Goal: Task Accomplishment & Management: Manage account settings

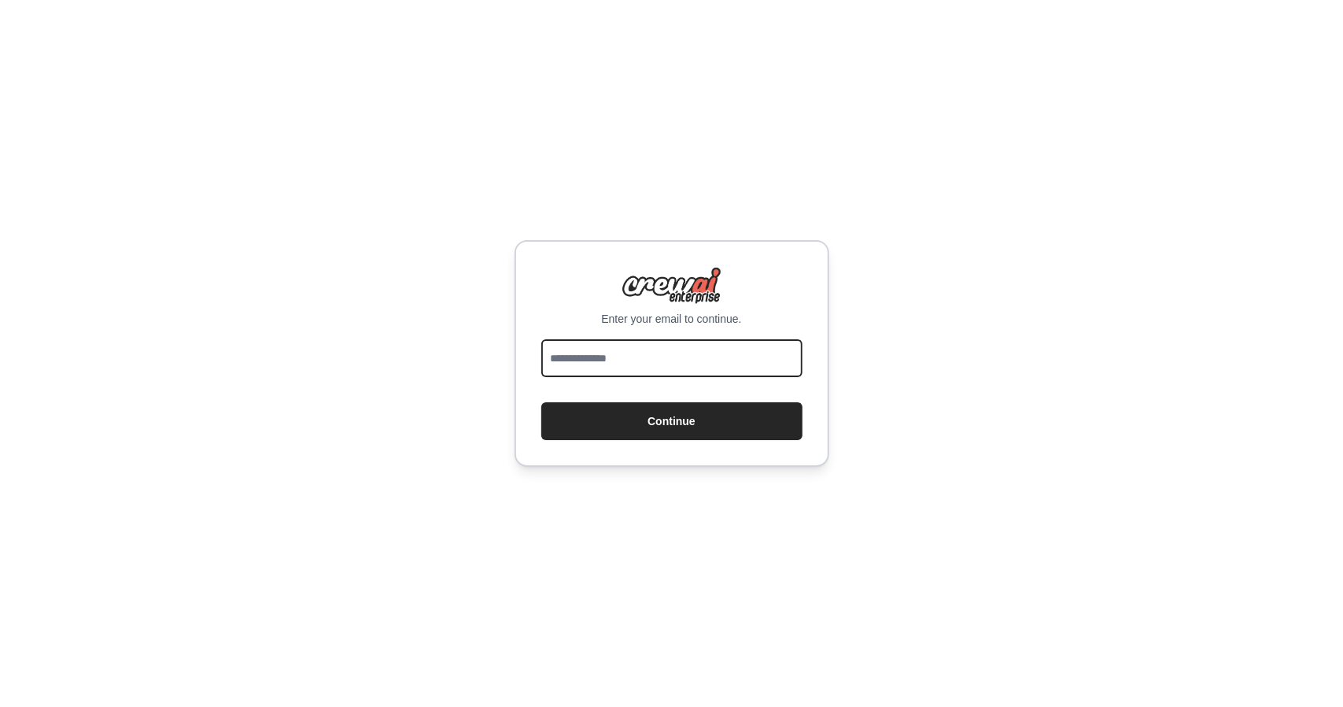
click at [615, 354] on input "email" at bounding box center [671, 358] width 261 height 38
type input "**********"
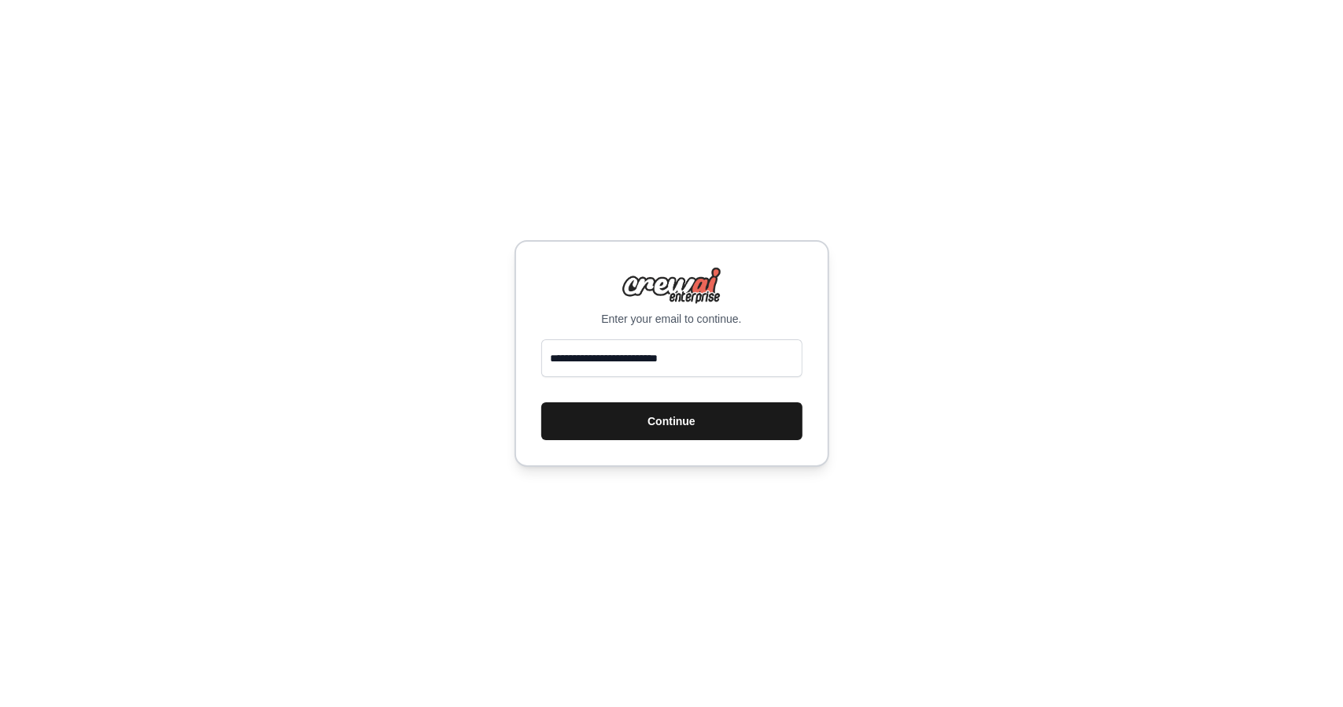
click at [644, 417] on button "Continue" at bounding box center [671, 421] width 261 height 38
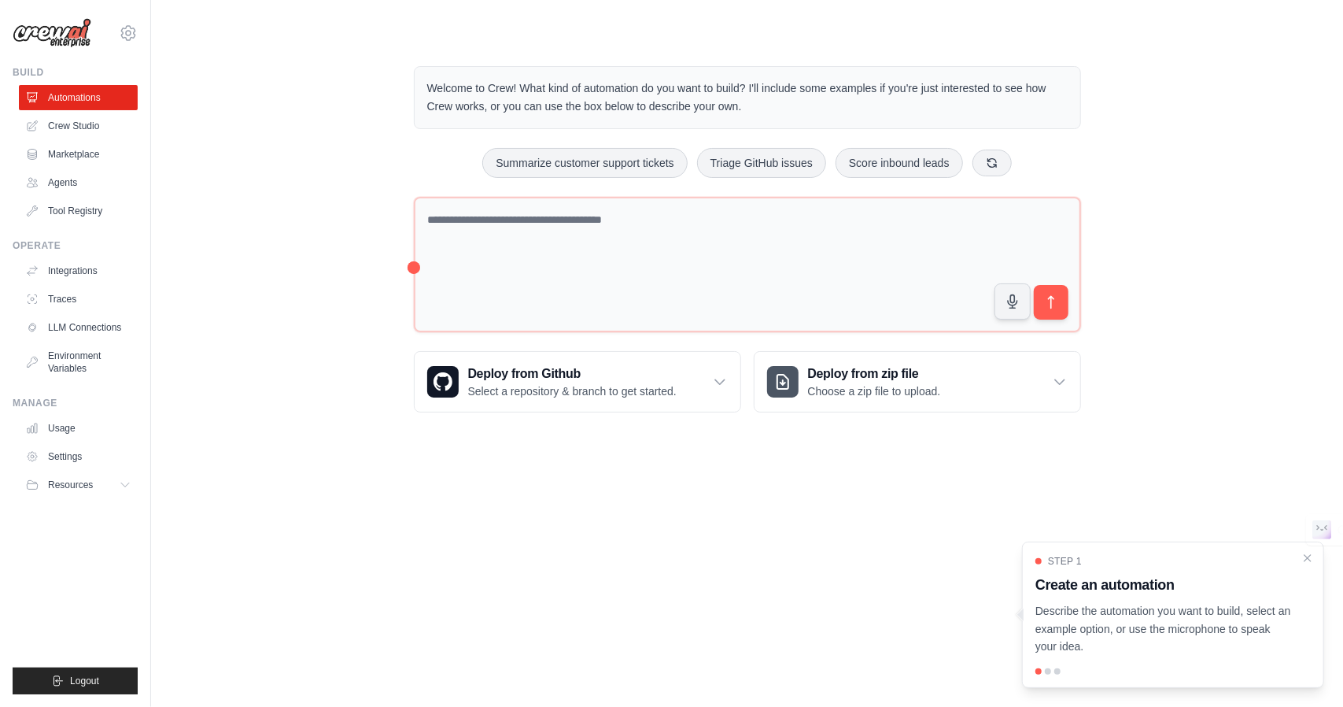
click at [532, 522] on body "[EMAIL_ADDRESS][DOMAIN_NAME] Settings Build Automations Crew Studio" at bounding box center [671, 353] width 1343 height 707
click at [76, 441] on ul "Usage Settings Resources Documentation Blog" at bounding box center [78, 457] width 119 height 82
click at [76, 449] on link "Settings" at bounding box center [79, 456] width 119 height 25
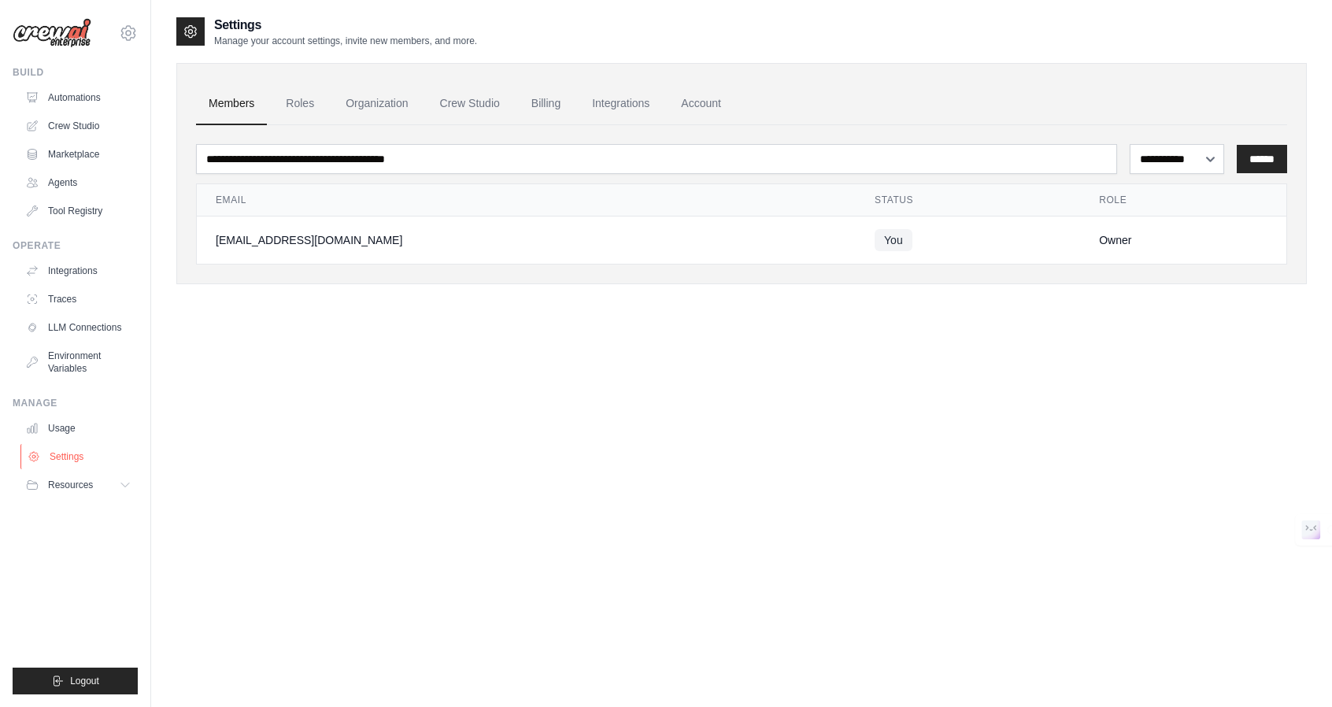
click at [72, 451] on link "Settings" at bounding box center [79, 456] width 119 height 25
click at [91, 426] on link "Usage" at bounding box center [79, 428] width 119 height 25
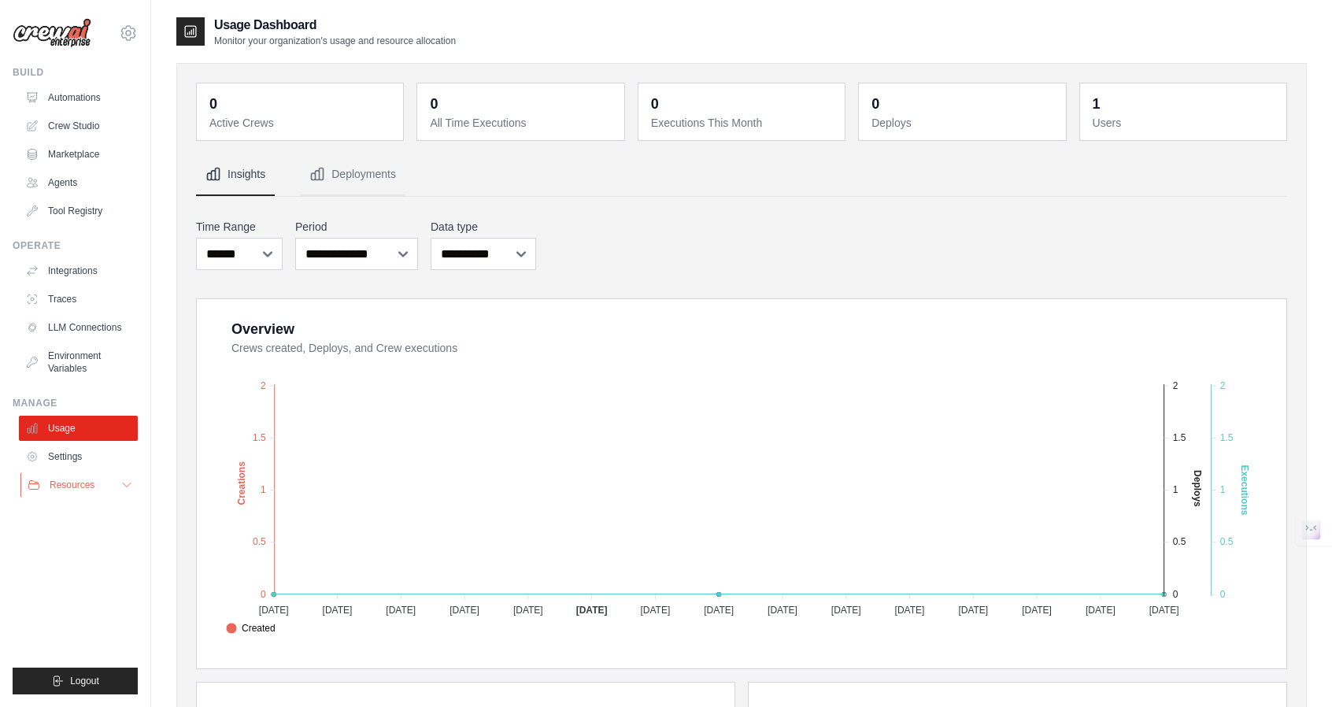
click at [118, 484] on button "Resources" at bounding box center [79, 484] width 119 height 25
click at [96, 512] on span "Documentation" at bounding box center [88, 511] width 64 height 13
click at [127, 28] on icon at bounding box center [128, 33] width 19 height 19
click at [116, 105] on link "Settings" at bounding box center [128, 106] width 139 height 28
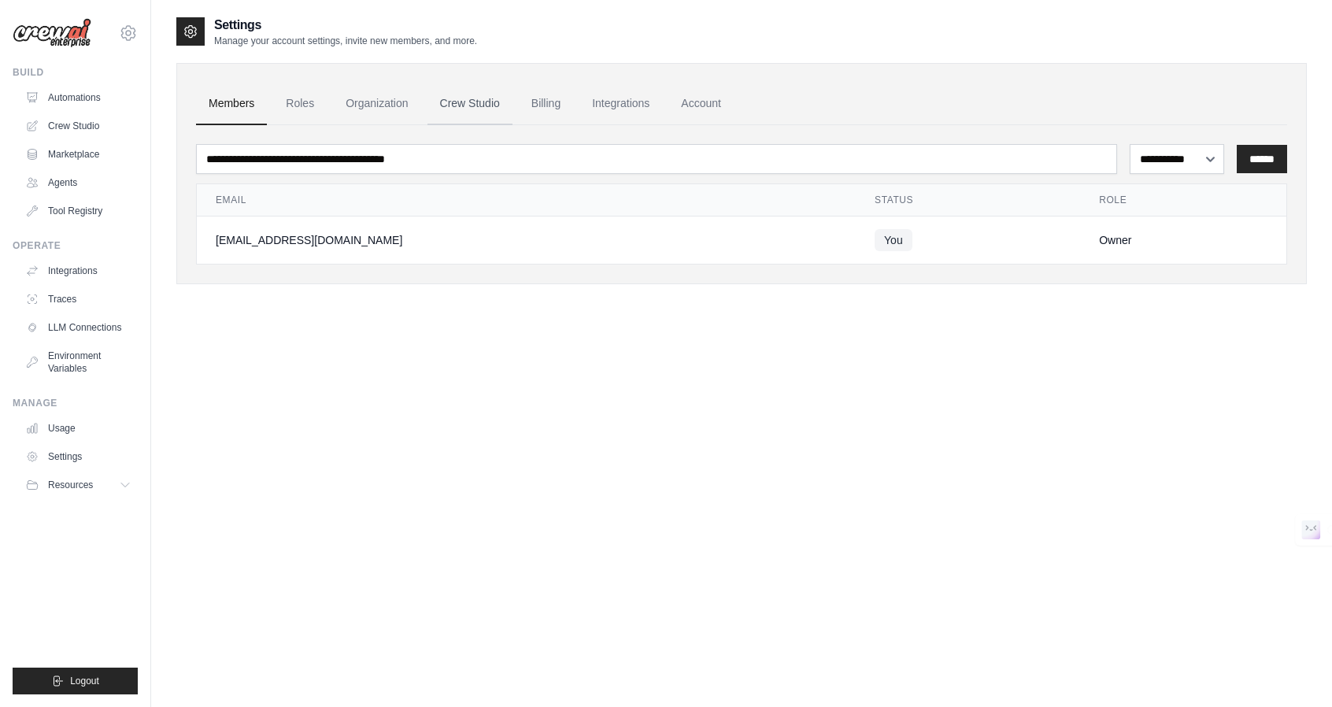
click at [479, 94] on link "Crew Studio" at bounding box center [469, 104] width 85 height 42
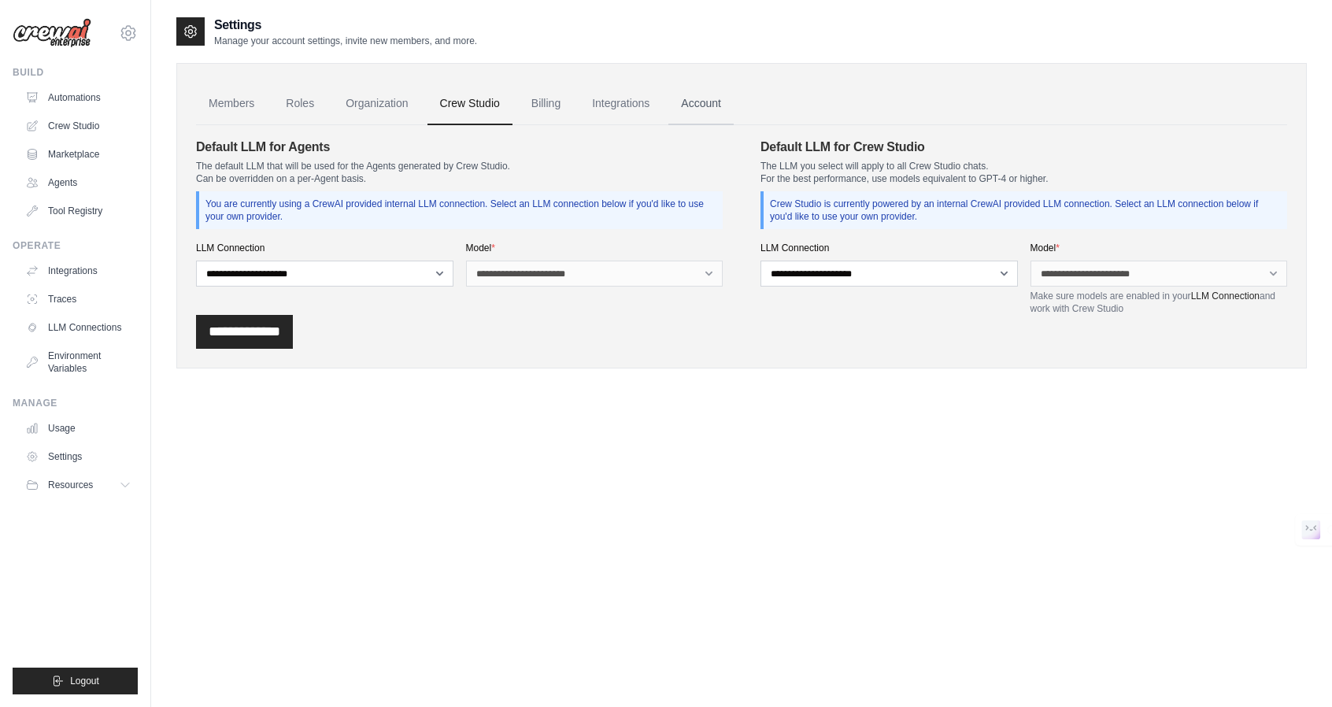
click at [708, 95] on link "Account" at bounding box center [700, 104] width 65 height 42
